Goal: Transaction & Acquisition: Purchase product/service

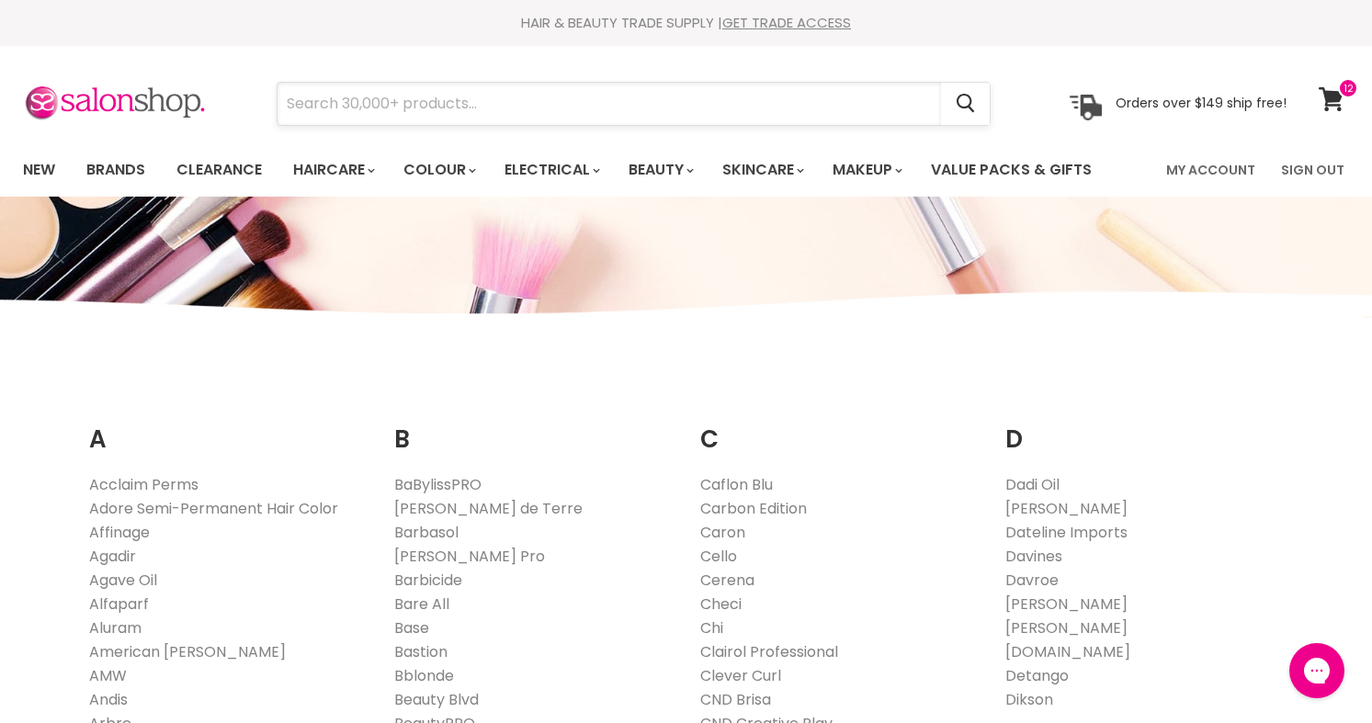
click at [594, 123] on input "Search" at bounding box center [610, 104] width 664 height 42
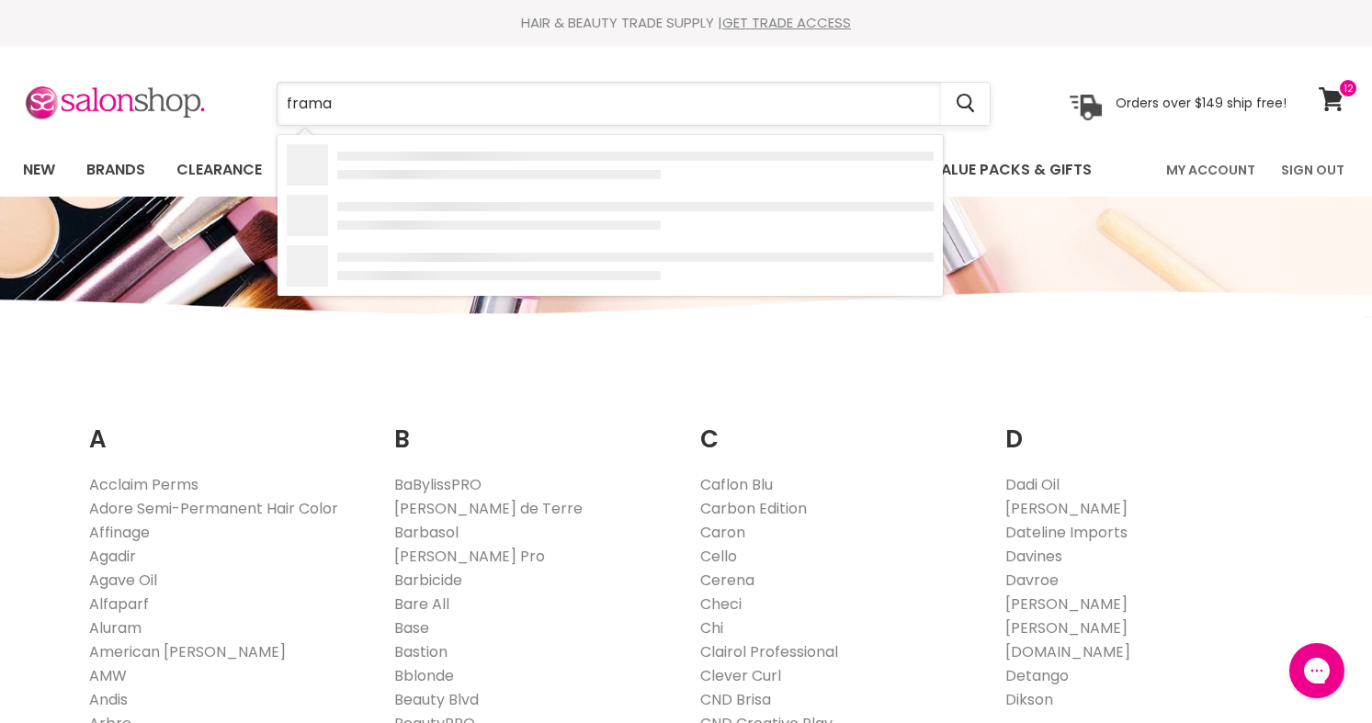
type input "framar"
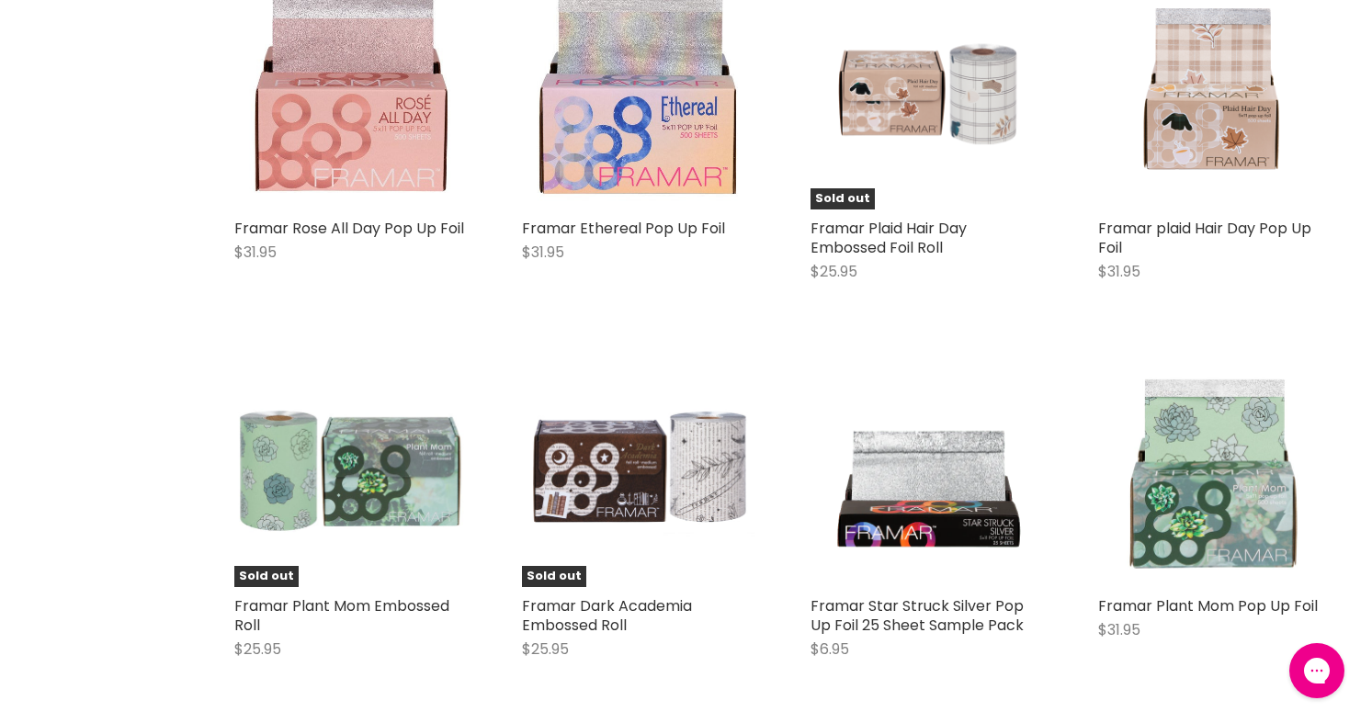
scroll to position [3823, 0]
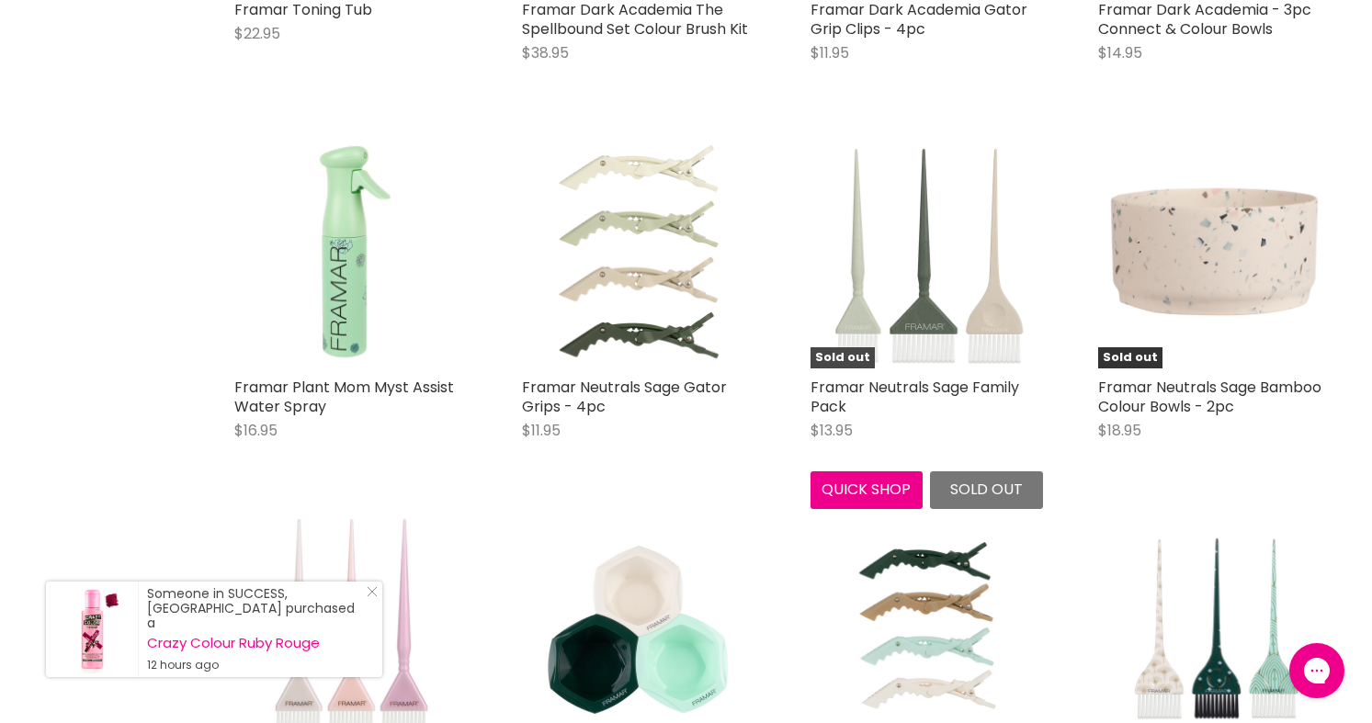
scroll to position [6015, 1]
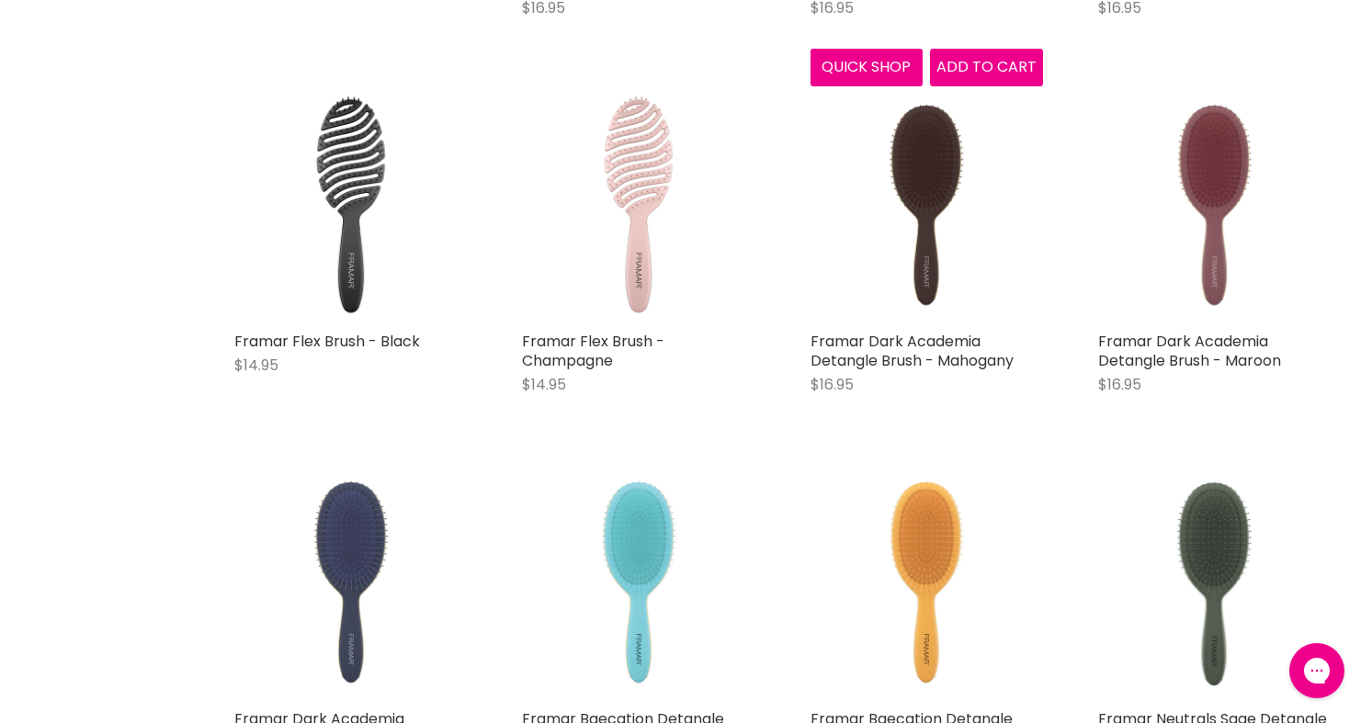
scroll to position [8656, 1]
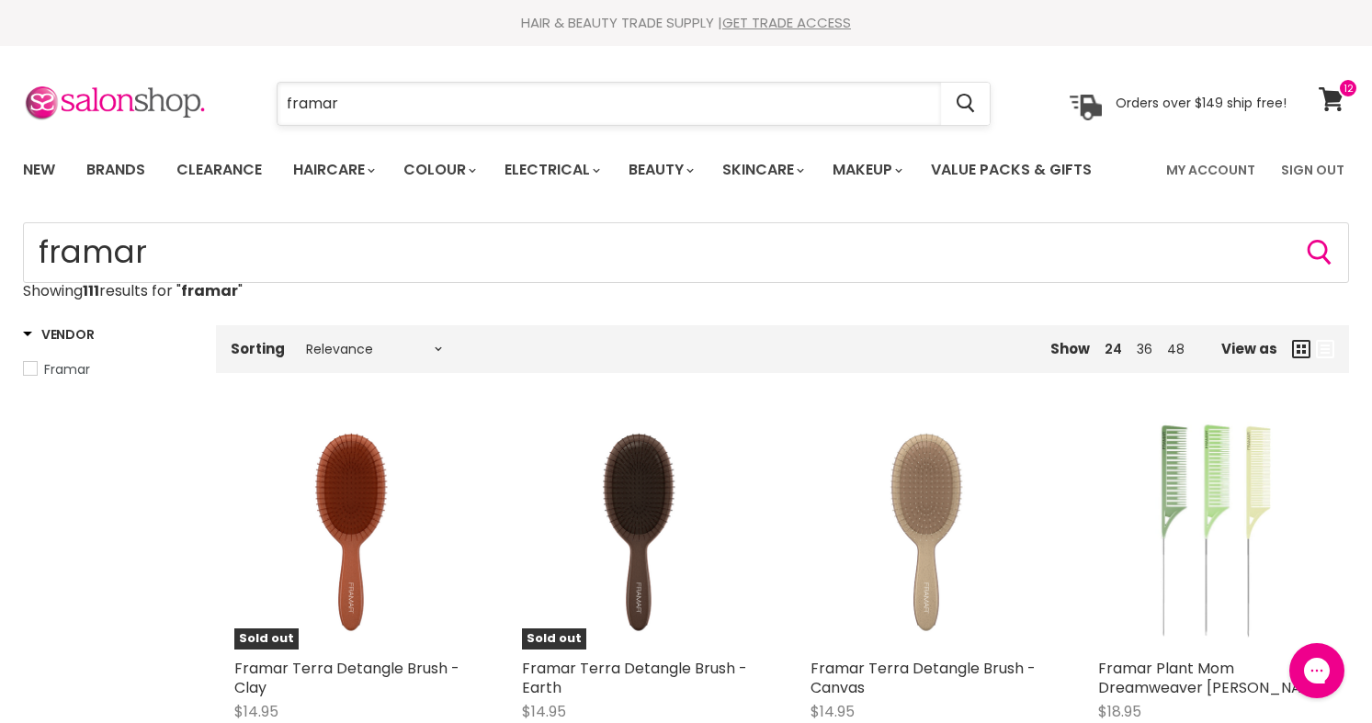
click at [545, 100] on input "framar" at bounding box center [610, 104] width 664 height 42
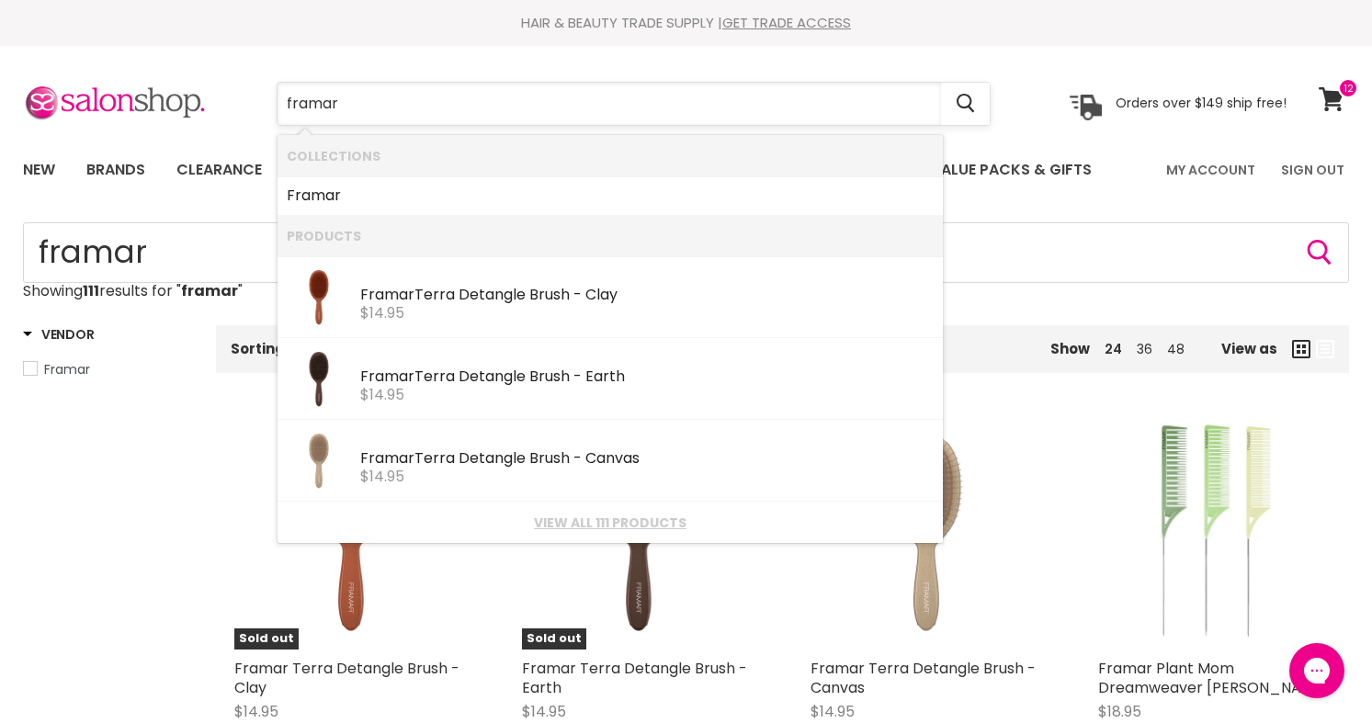
click at [545, 100] on input "framar" at bounding box center [610, 104] width 664 height 42
type input "oh my goth"
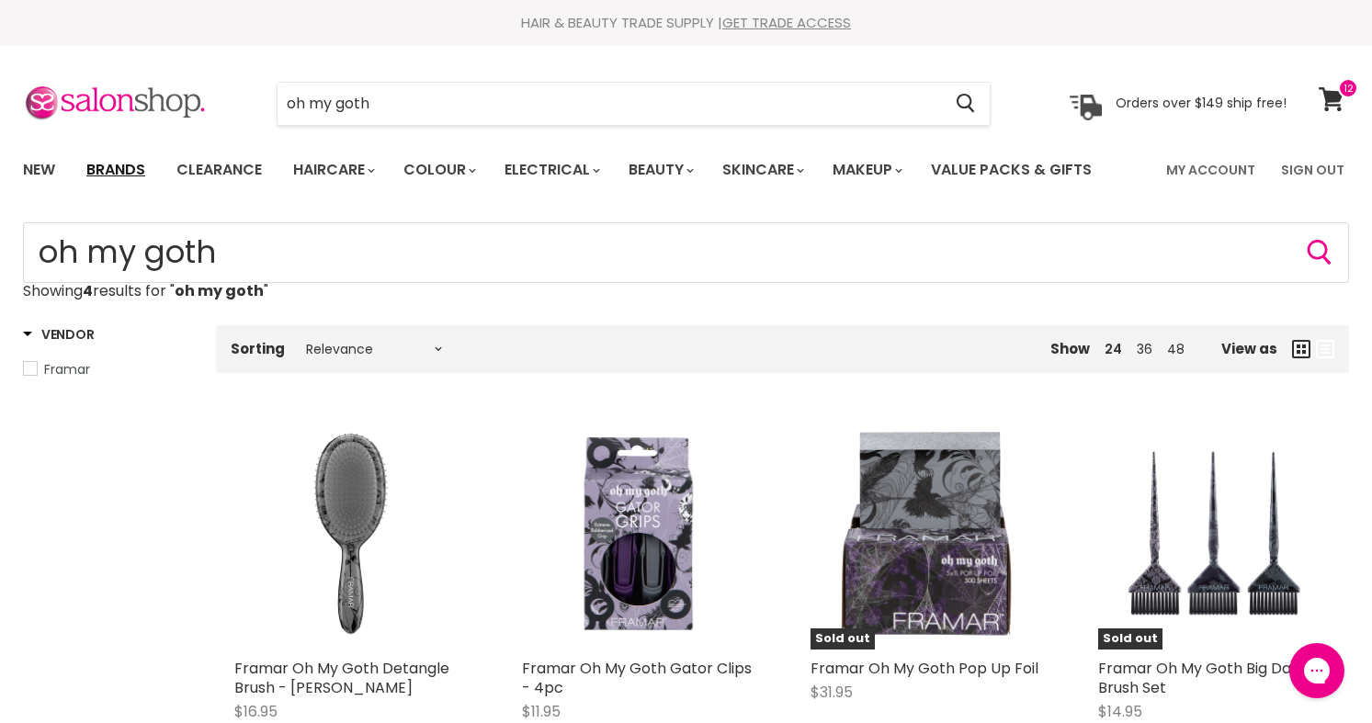
click at [134, 168] on link "Brands" at bounding box center [116, 170] width 86 height 39
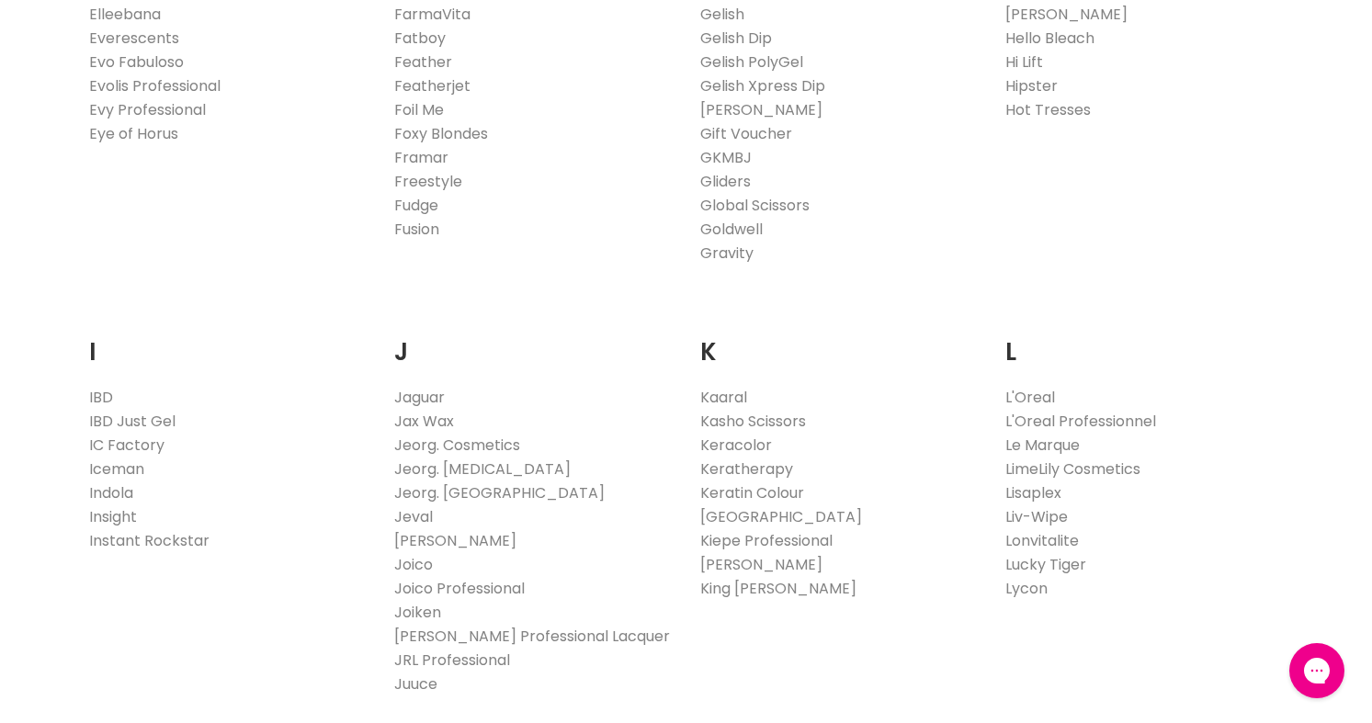
scroll to position [1358, 0]
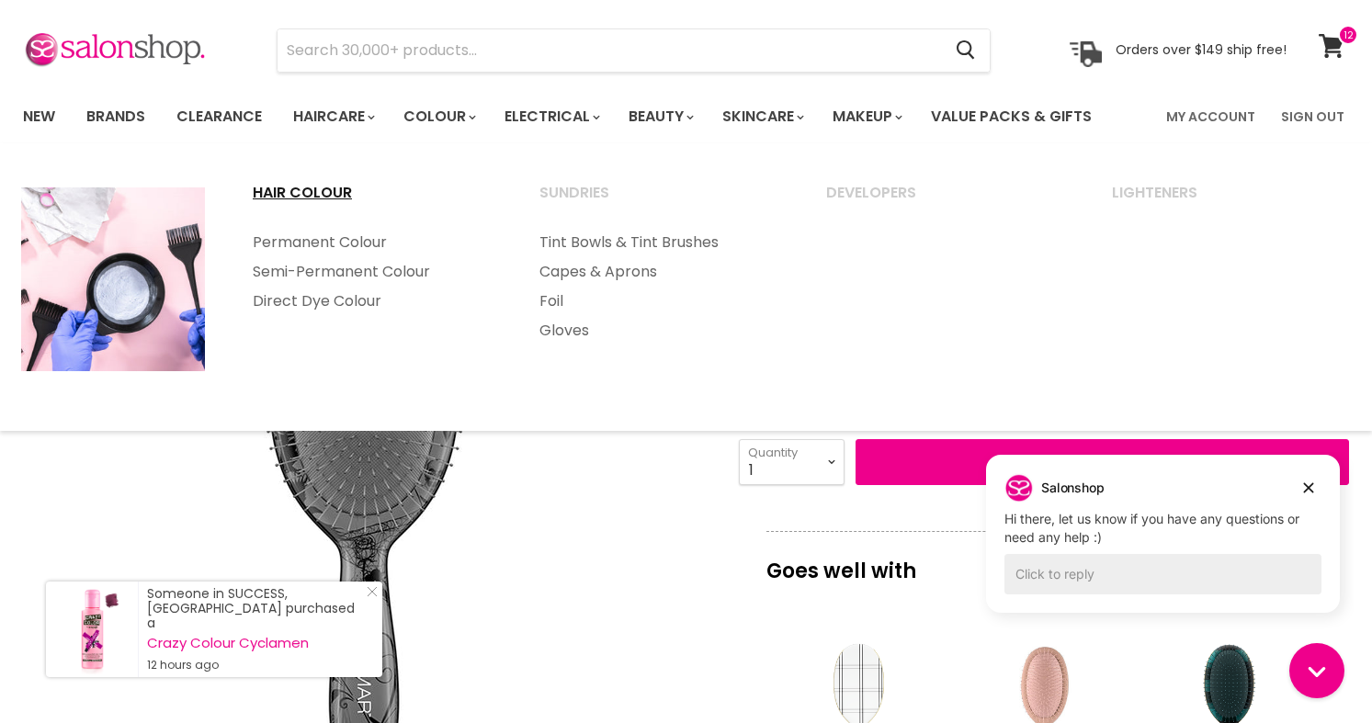
scroll to position [103, 0]
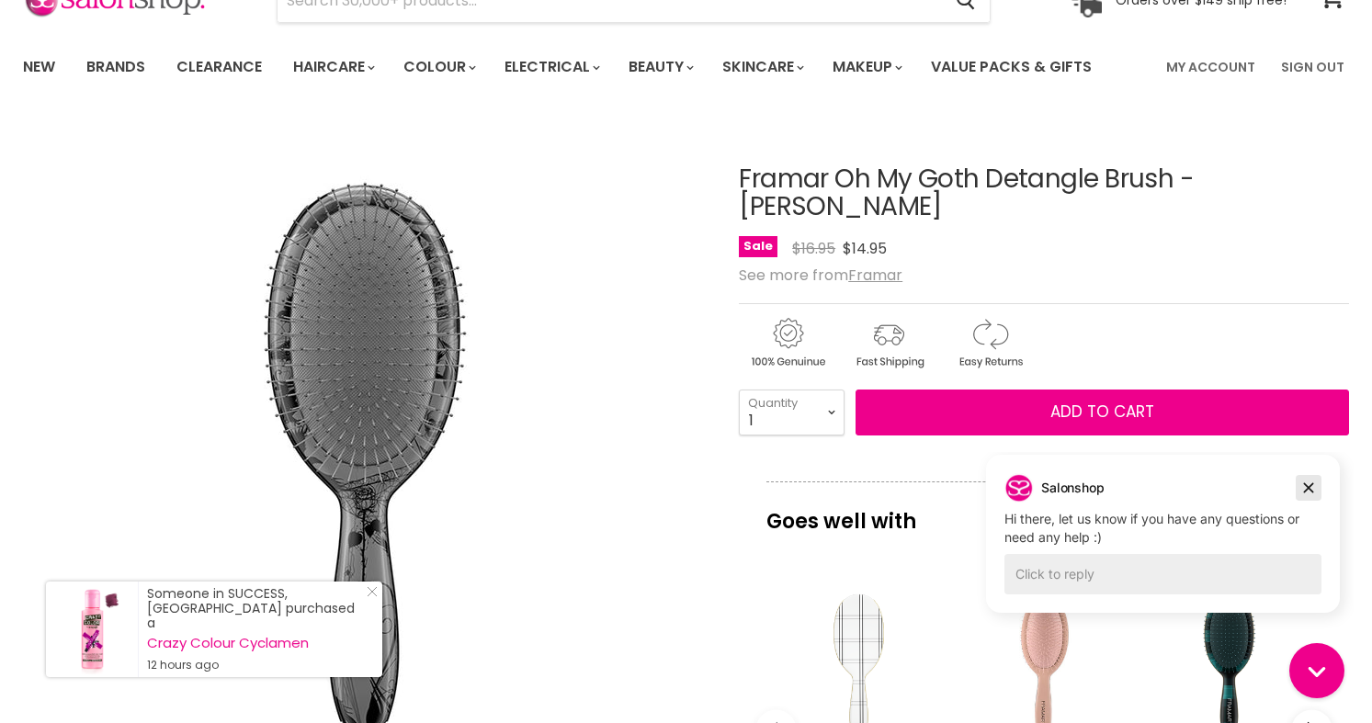
click at [1313, 483] on icon "Dismiss campaign" at bounding box center [1309, 488] width 10 height 10
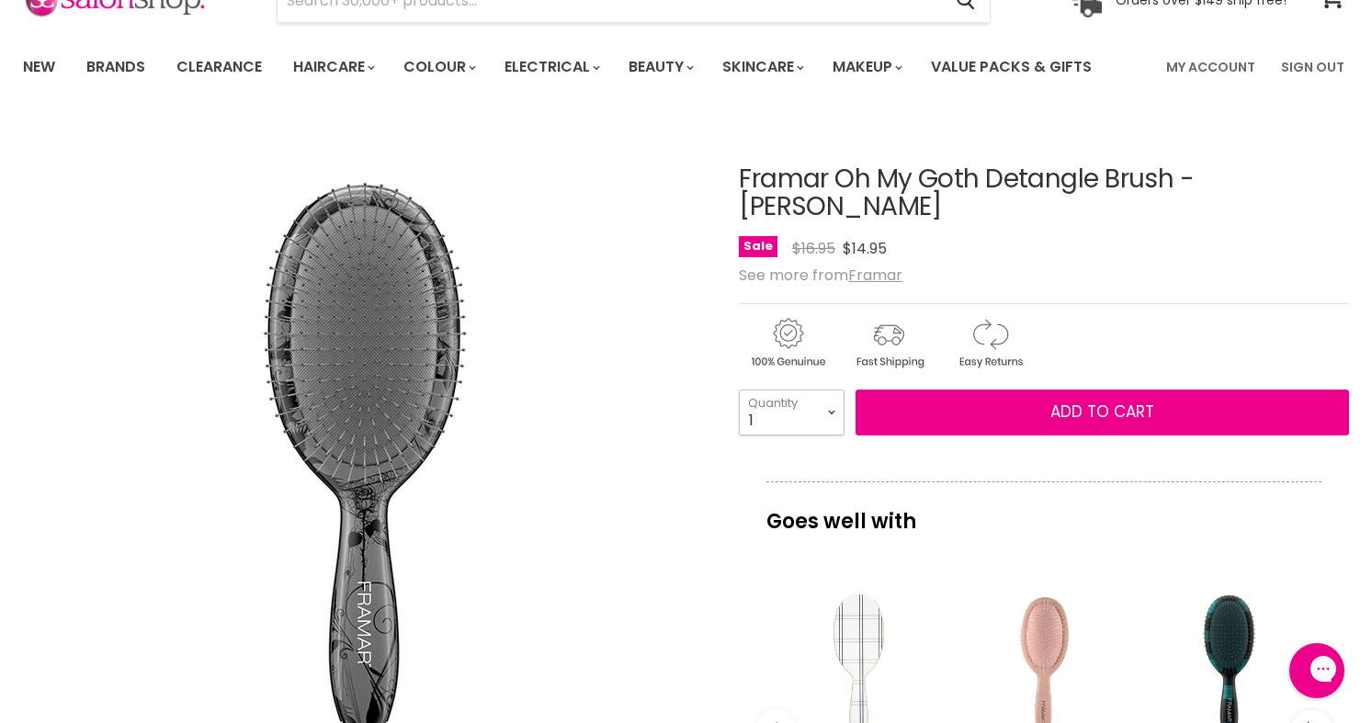
select select "7"
type input "7"
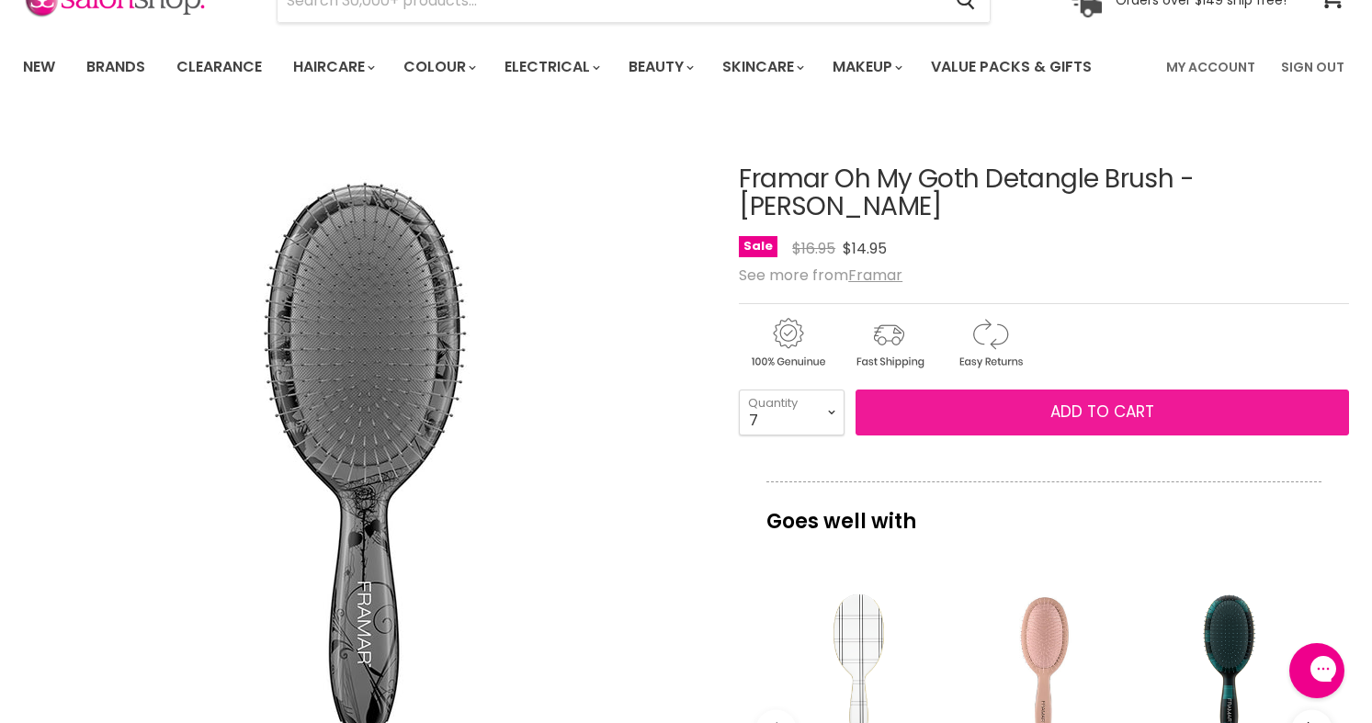
click at [984, 390] on button "Add to cart" at bounding box center [1103, 413] width 494 height 46
click at [944, 406] on button "Add to cart" at bounding box center [1103, 413] width 494 height 46
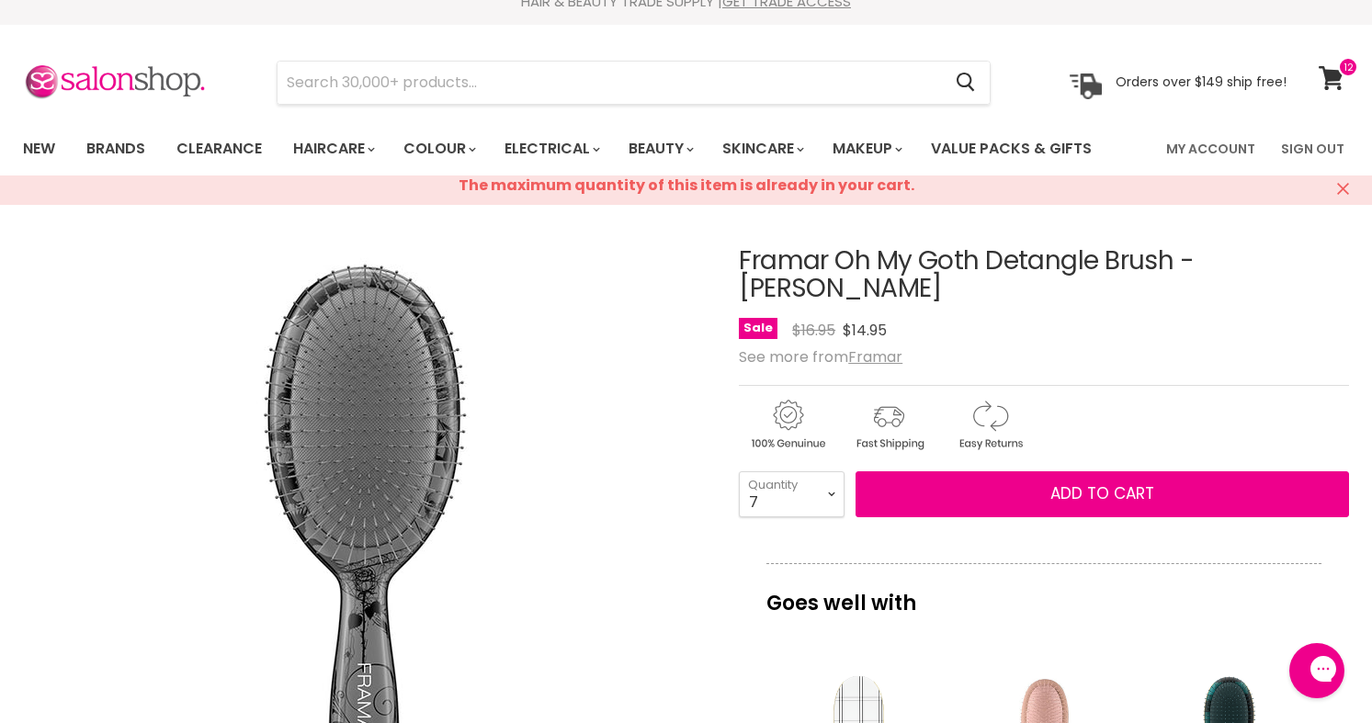
scroll to position [29, 0]
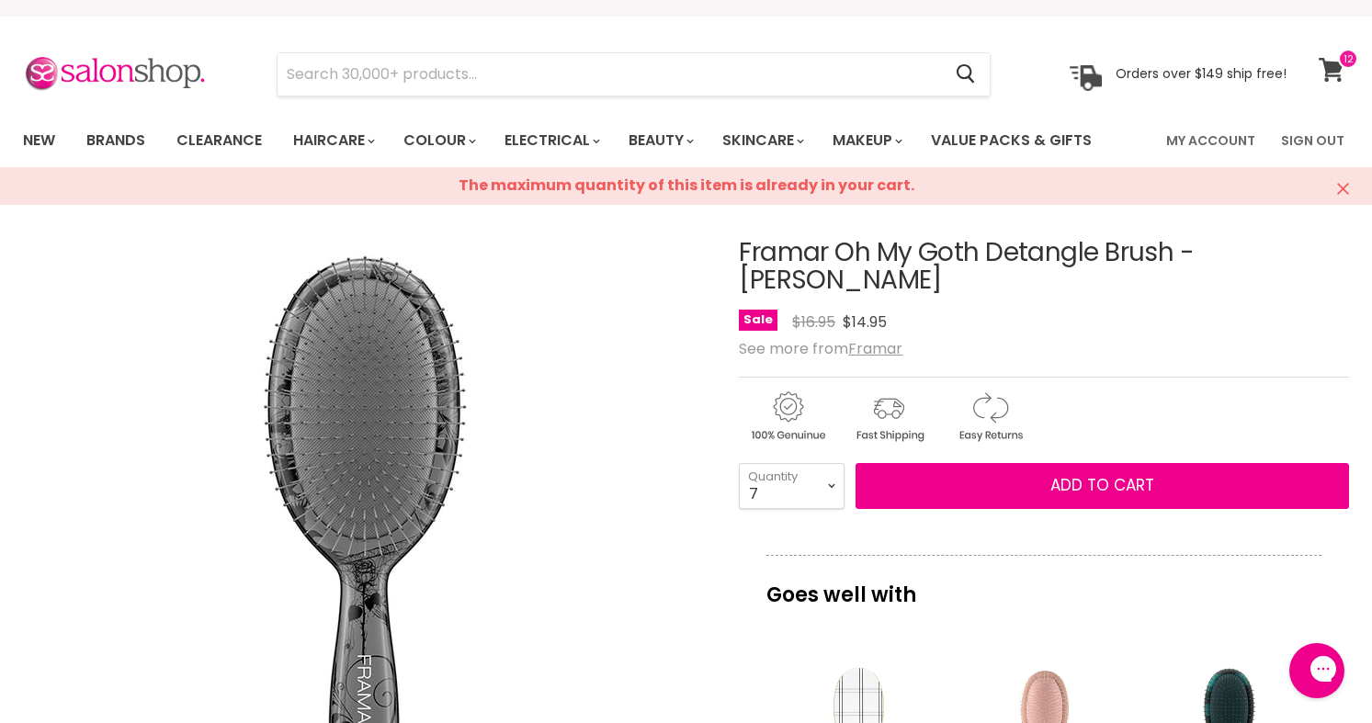
click at [1336, 63] on icon at bounding box center [1331, 70] width 25 height 24
